Goal: Obtain resource: Download file/media

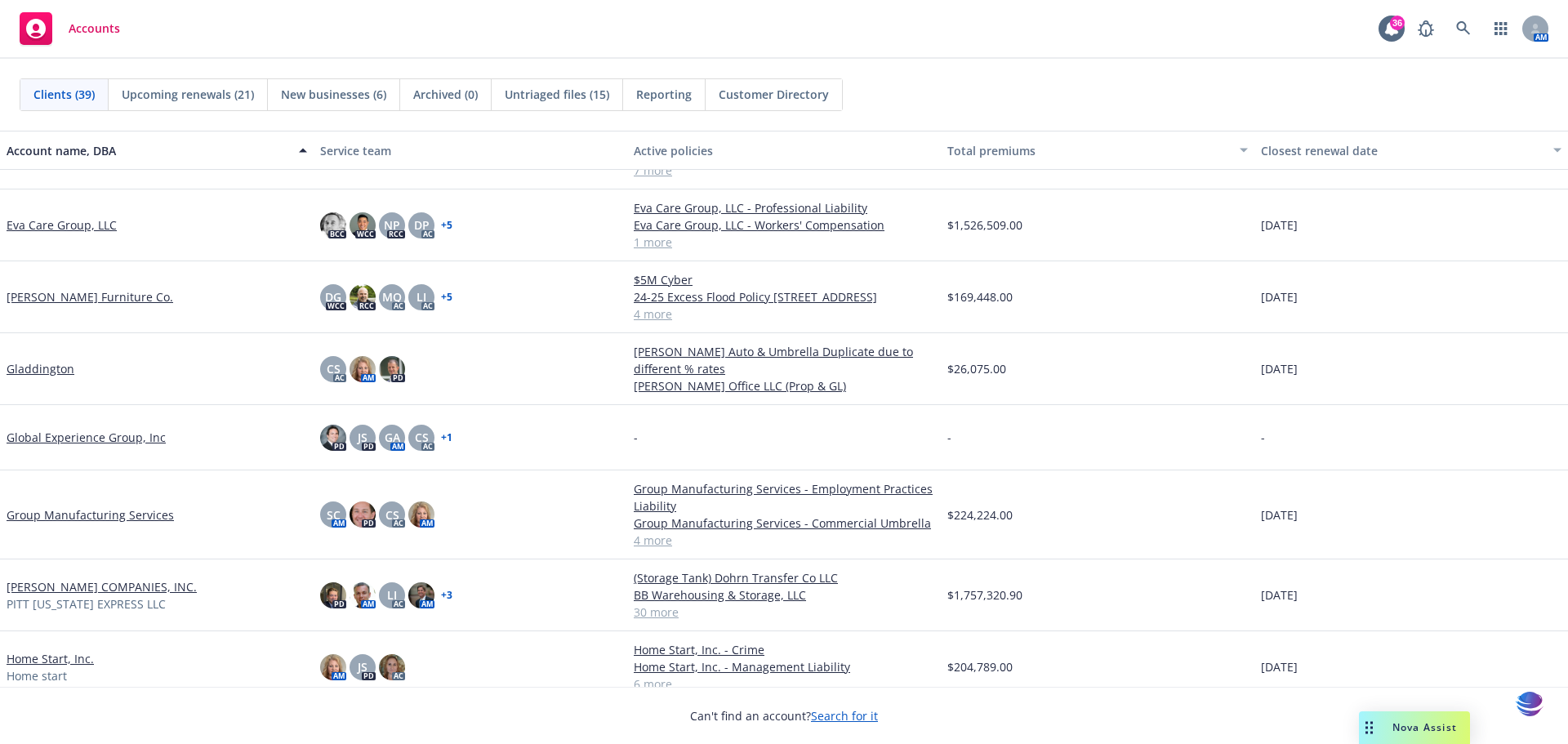
scroll to position [783, 0]
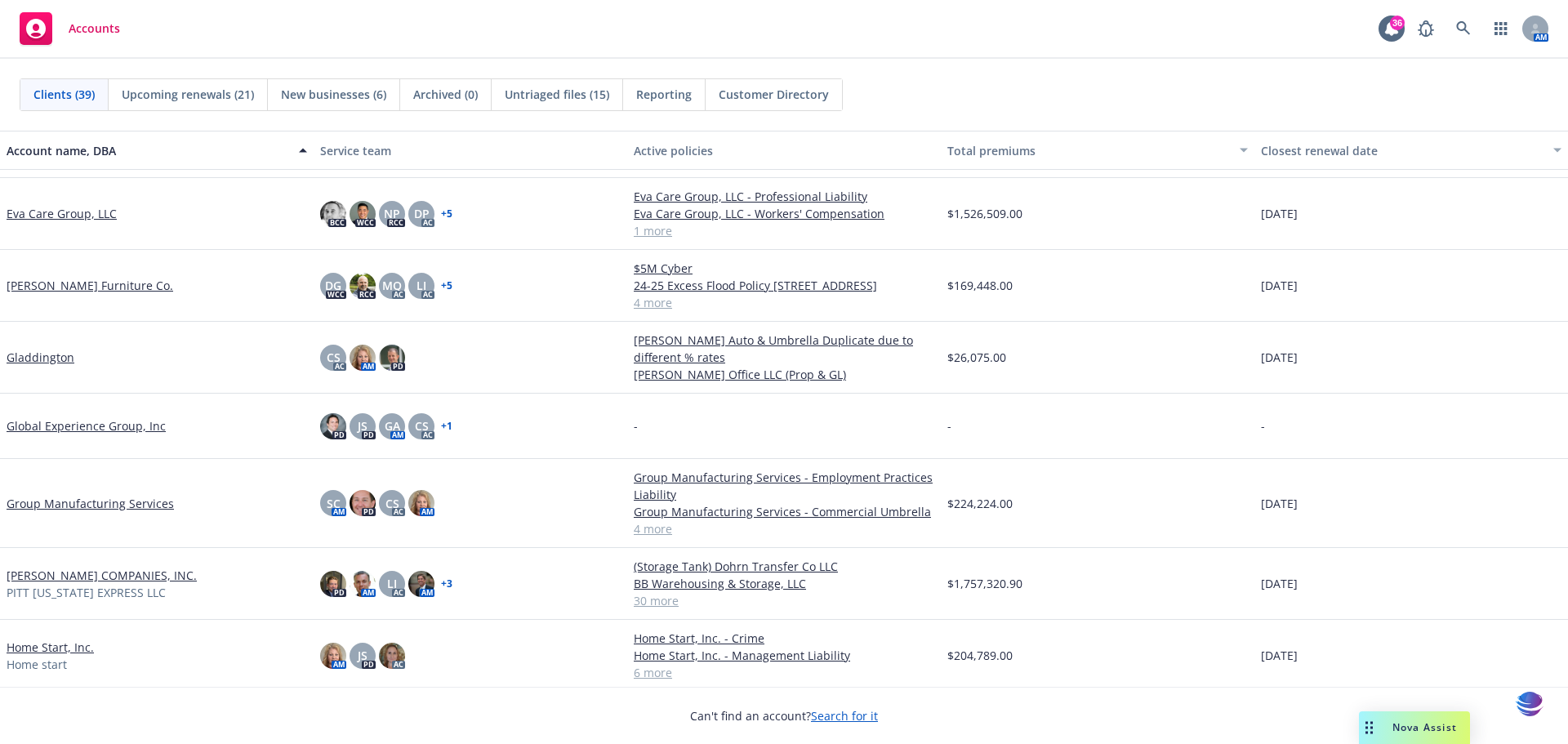
click at [96, 578] on link "[PERSON_NAME] COMPANIES, INC." at bounding box center [101, 575] width 191 height 18
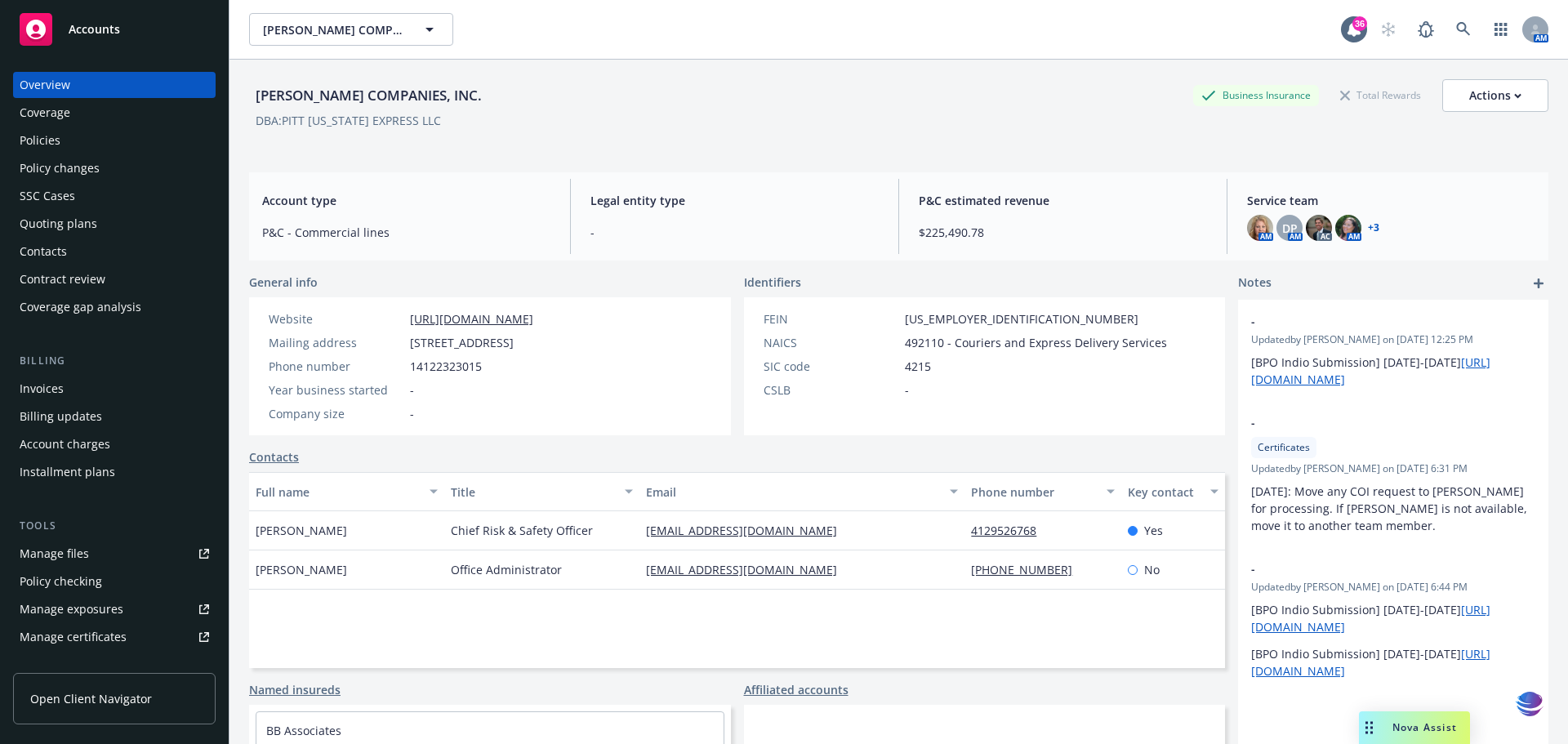
click at [48, 135] on div "Policies" at bounding box center [40, 141] width 40 height 26
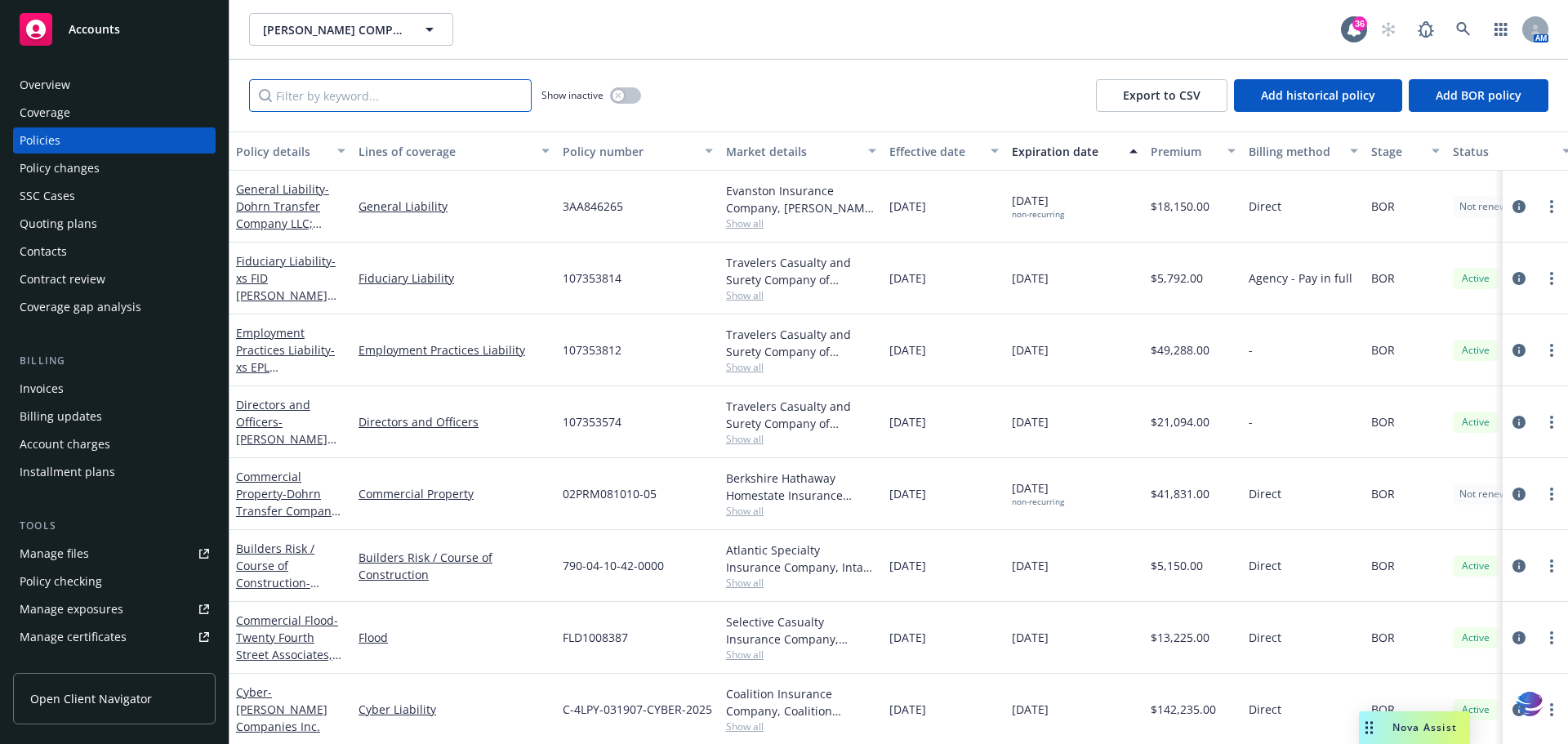
click at [285, 91] on input "Filter by keyword..." at bounding box center [391, 95] width 283 height 33
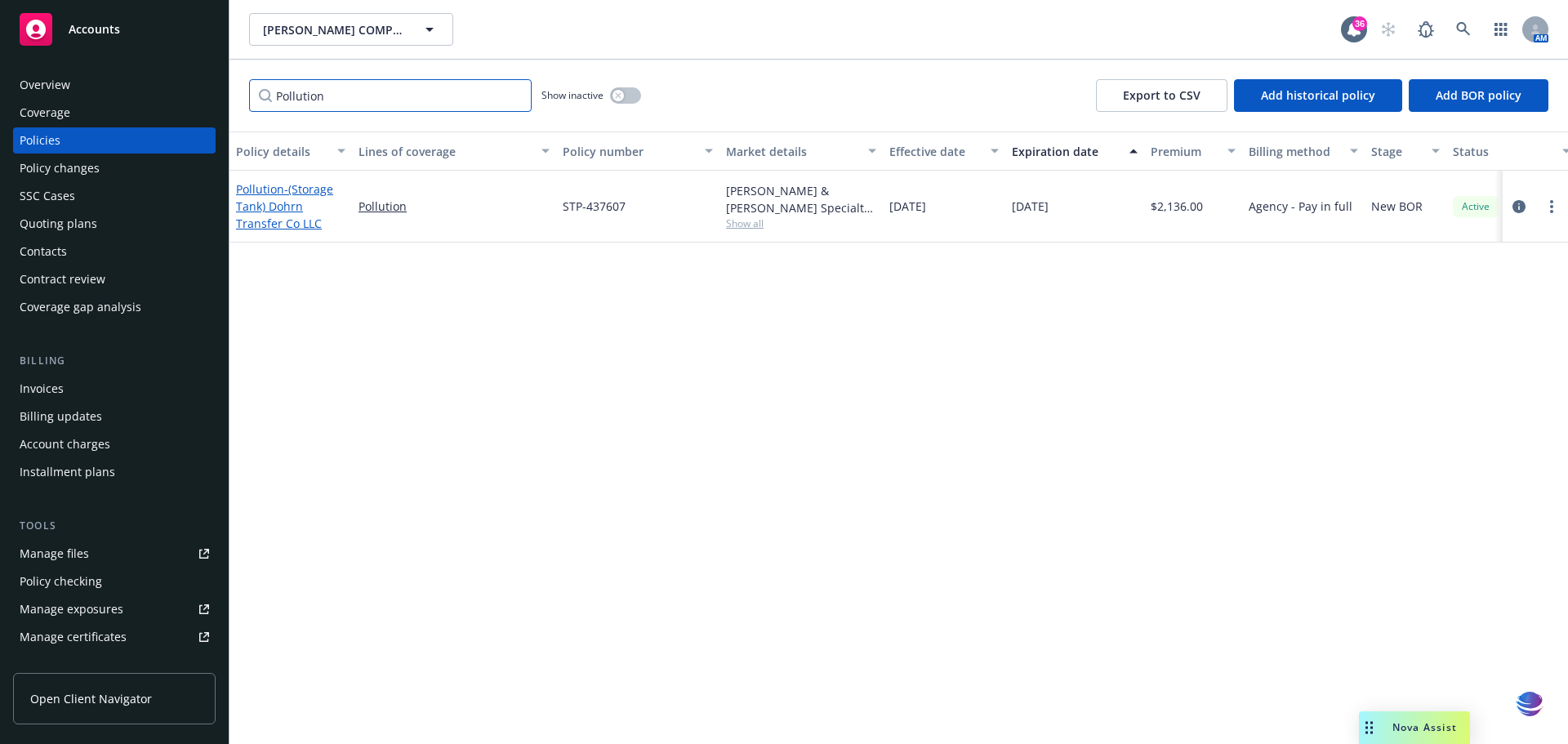
type input "Pollution"
click at [303, 194] on span "- (Storage Tank) Dohrn Transfer Co LLC" at bounding box center [285, 206] width 98 height 50
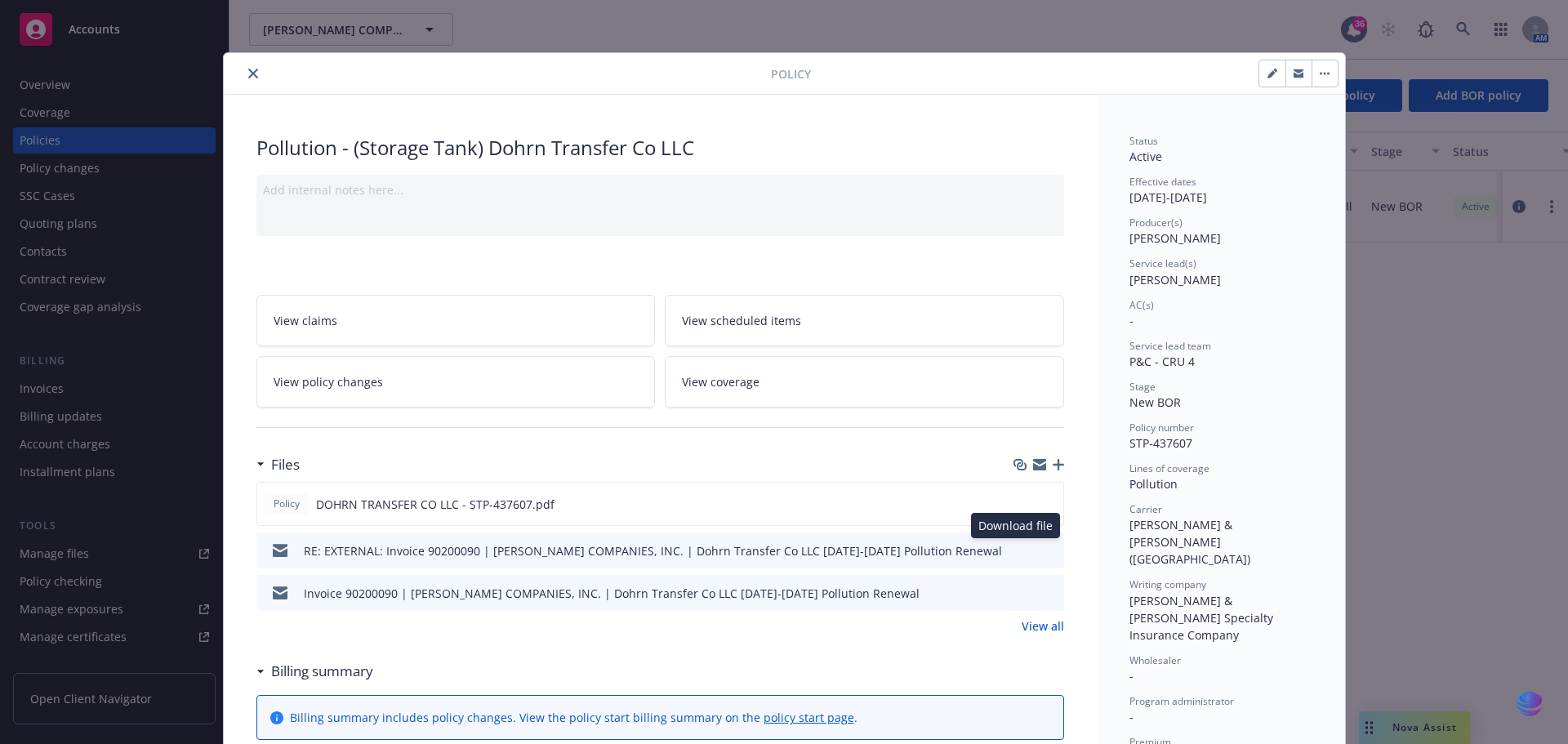
click at [1016, 552] on icon "download file" at bounding box center [1022, 549] width 13 height 13
click at [1015, 588] on icon "download file" at bounding box center [1022, 592] width 13 height 13
click at [1032, 626] on link "View all" at bounding box center [1043, 626] width 42 height 18
